Goal: Obtain resource: Download file/media

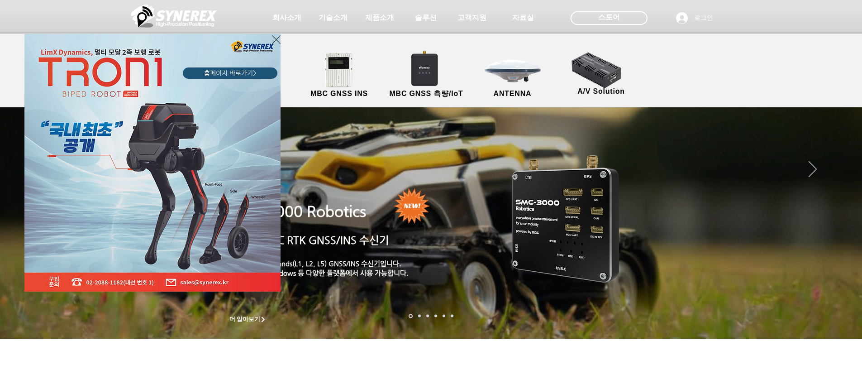
click at [274, 40] on icon "사이트로 돌아가기" at bounding box center [276, 39] width 9 height 11
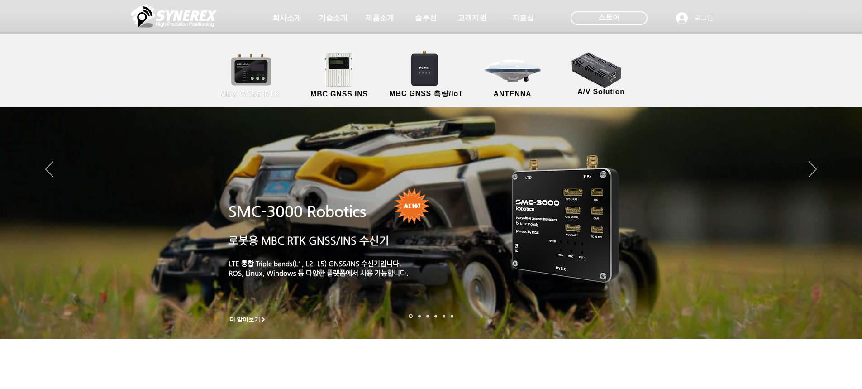
click at [245, 73] on link "MBC GNSS RTK" at bounding box center [250, 76] width 81 height 48
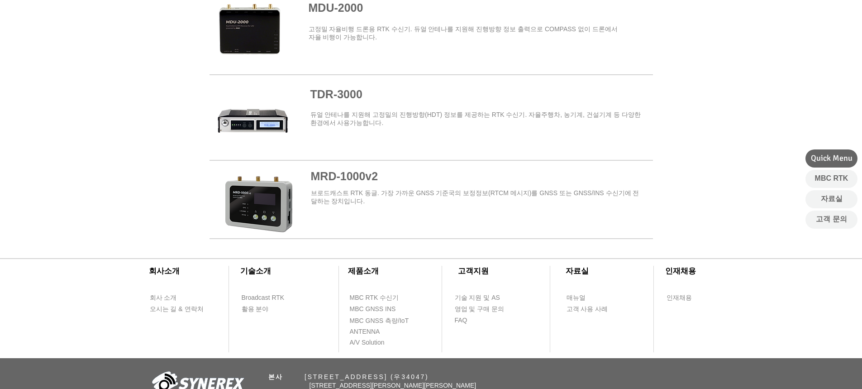
scroll to position [1087, 0]
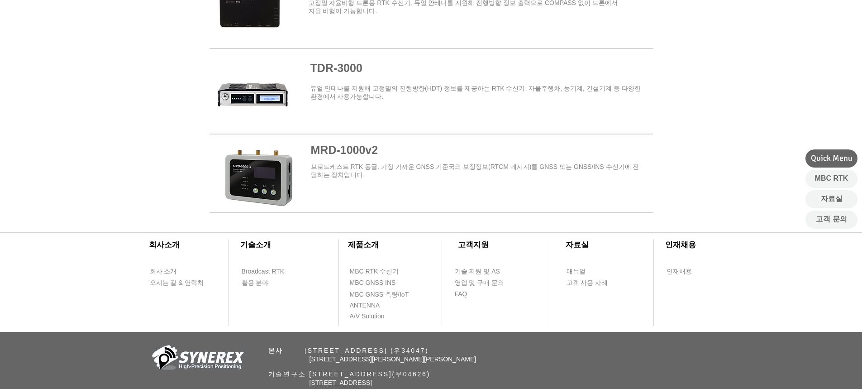
click at [359, 148] on span at bounding box center [432, 175] width 444 height 72
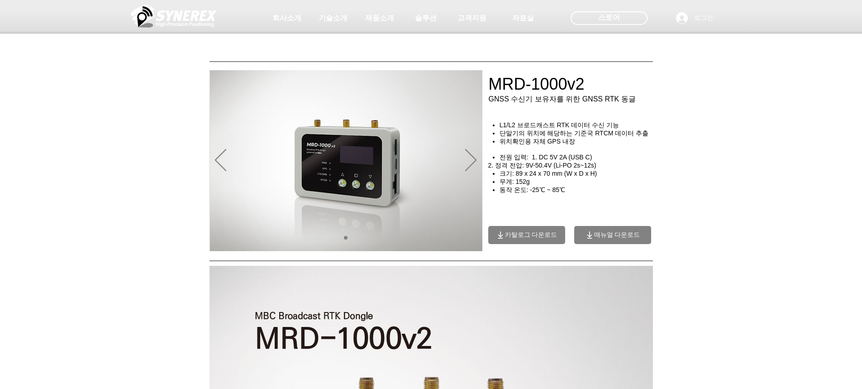
click at [634, 239] on span "매뉴얼 다운로드" at bounding box center [617, 235] width 46 height 8
